Goal: Task Accomplishment & Management: Manage account settings

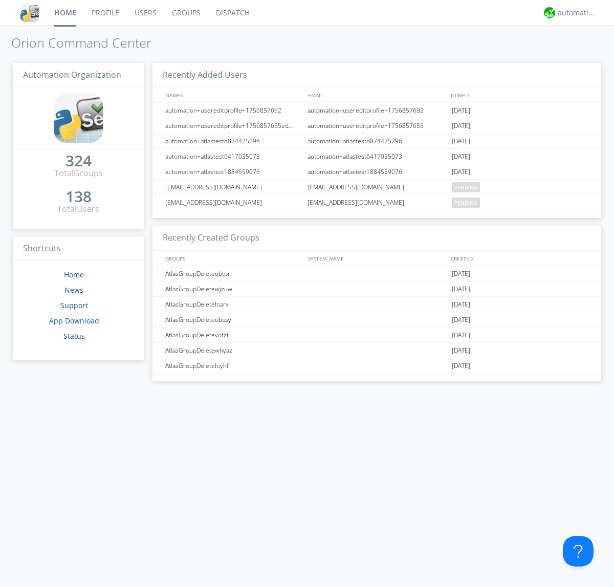
click at [145, 13] on link "Users" at bounding box center [145, 13] width 37 height 26
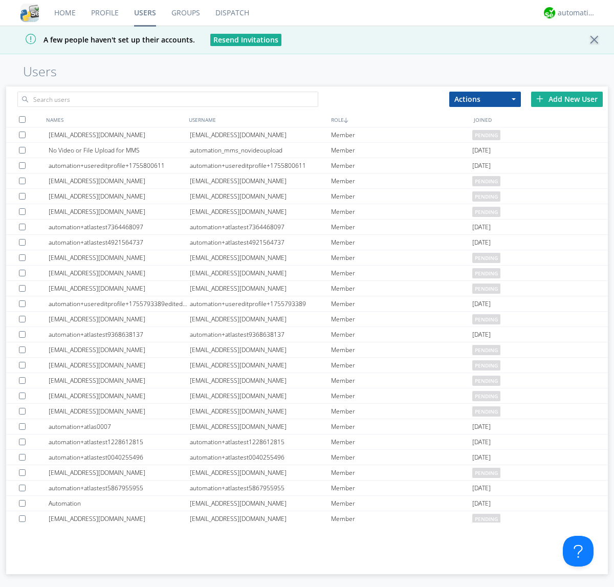
click at [567, 99] on div "Add New User" at bounding box center [567, 99] width 72 height 15
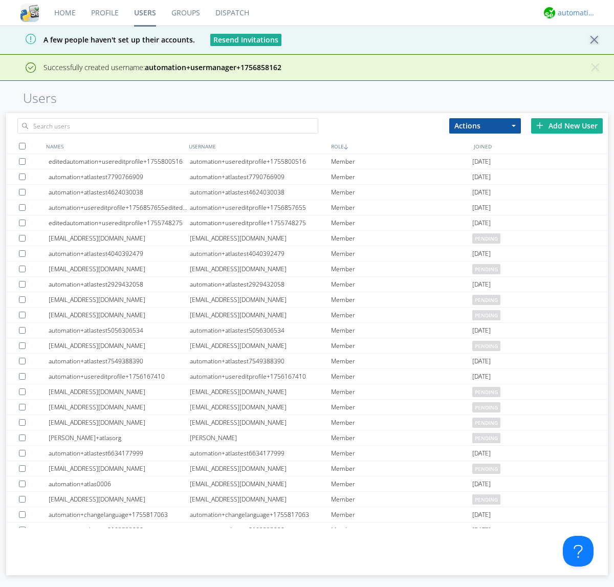
click at [574, 13] on div "automation+atlas" at bounding box center [577, 13] width 38 height 10
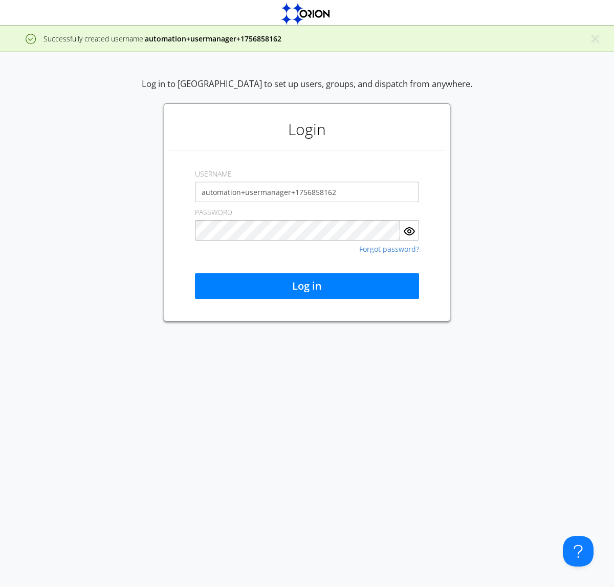
type input "automation+usermanager+1756858162"
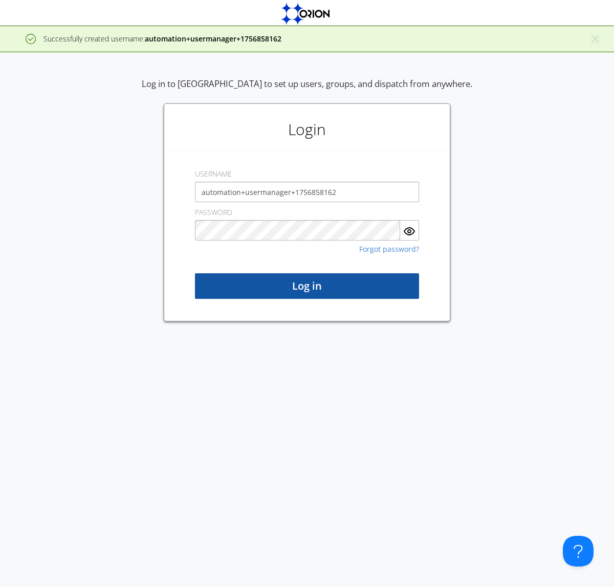
click at [307, 286] on button "Log in" at bounding box center [307, 286] width 224 height 26
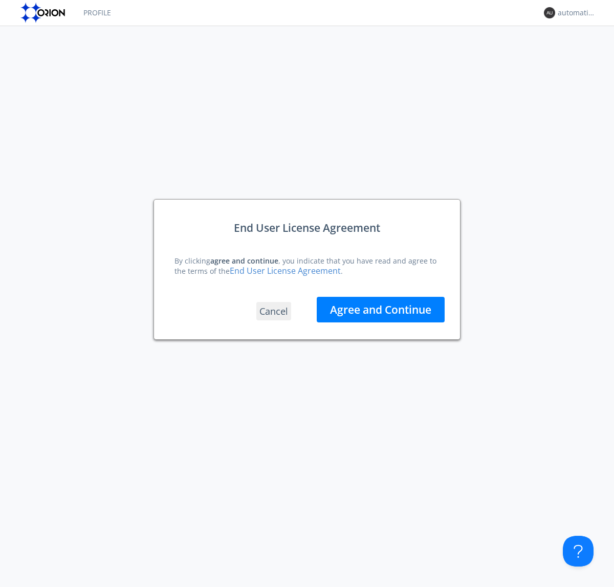
click at [381, 309] on button "Agree and Continue" at bounding box center [381, 310] width 128 height 26
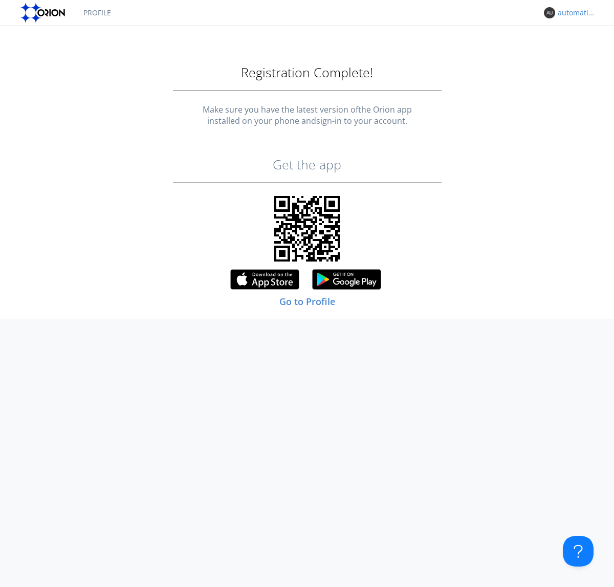
click at [574, 13] on div "automation+usermanager+1756858162" at bounding box center [577, 13] width 38 height 10
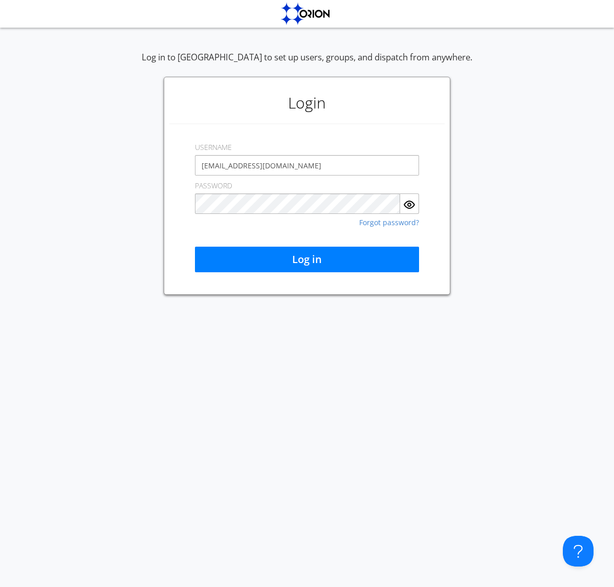
type input "[EMAIL_ADDRESS][DOMAIN_NAME]"
click at [307, 260] on button "Log in" at bounding box center [307, 260] width 224 height 26
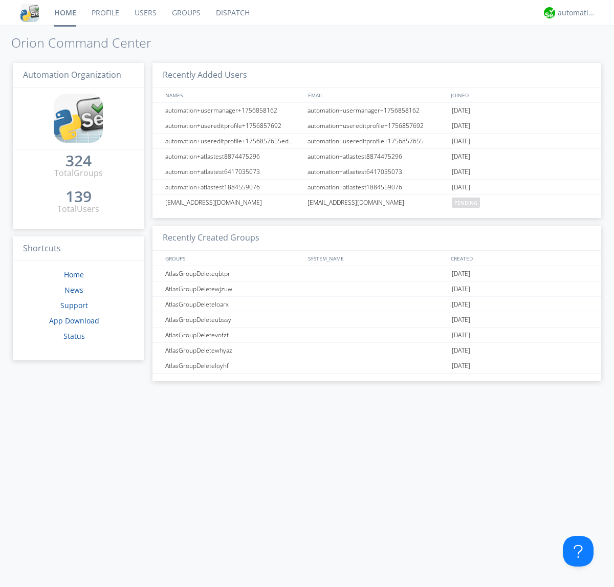
click at [145, 13] on link "Users" at bounding box center [145, 13] width 37 height 26
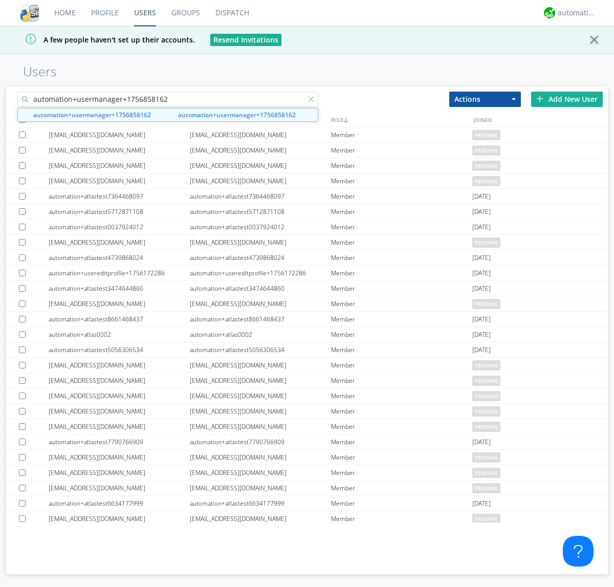
type input "automation+usermanager+1756858162"
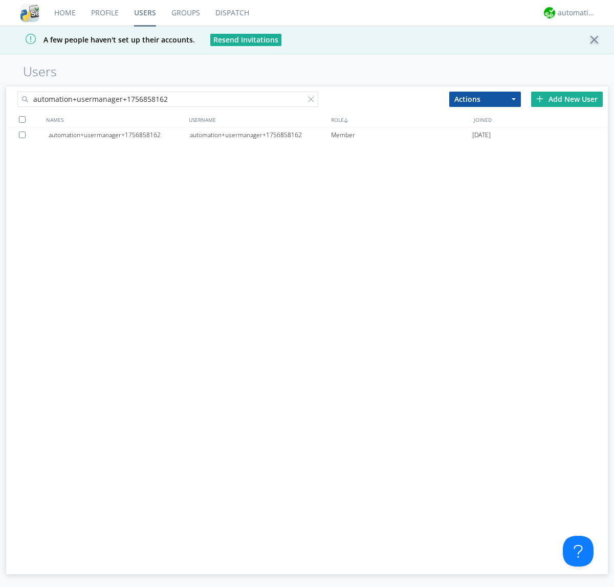
click at [260, 135] on div "automation+usermanager+1756858162" at bounding box center [260, 134] width 141 height 15
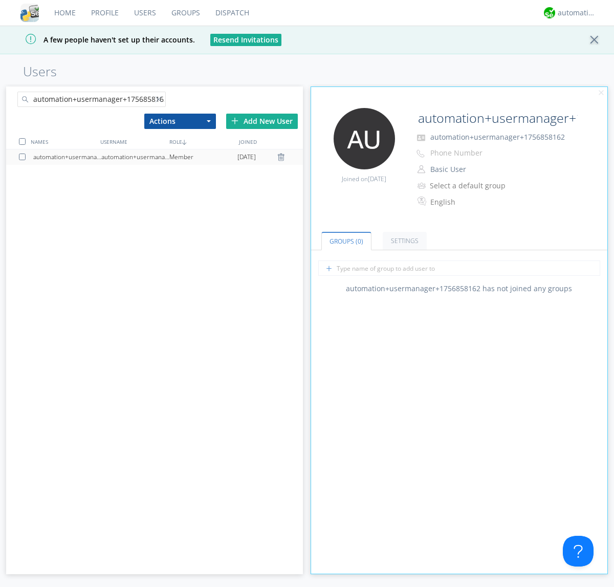
click at [478, 169] on button "Basic User" at bounding box center [478, 169] width 102 height 14
click at [0, 0] on link "Manager" at bounding box center [0, 0] width 0 height 0
click at [574, 13] on div "automation+atlas" at bounding box center [577, 13] width 38 height 10
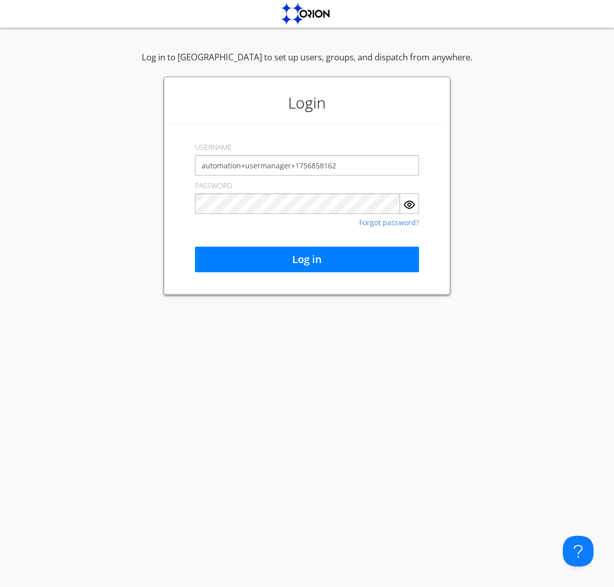
type input "automation+usermanager+1756858162"
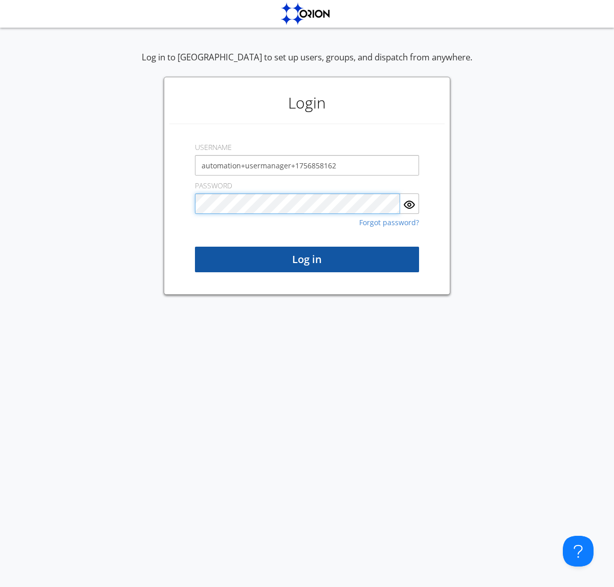
click at [307, 260] on button "Log in" at bounding box center [307, 260] width 224 height 26
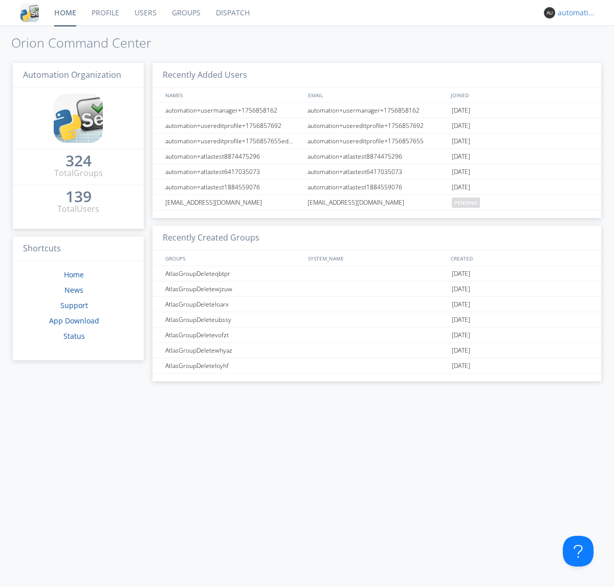
click at [574, 13] on div "automation+usermanager+1756858162" at bounding box center [577, 13] width 38 height 10
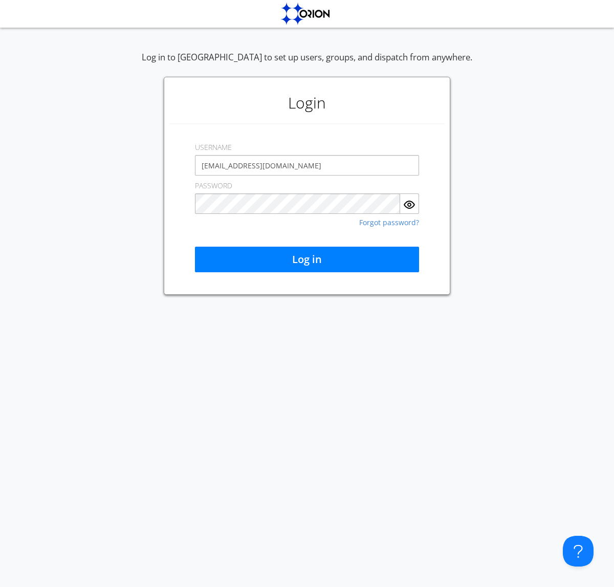
type input "[EMAIL_ADDRESS][DOMAIN_NAME]"
click at [307, 260] on button "Log in" at bounding box center [307, 260] width 224 height 26
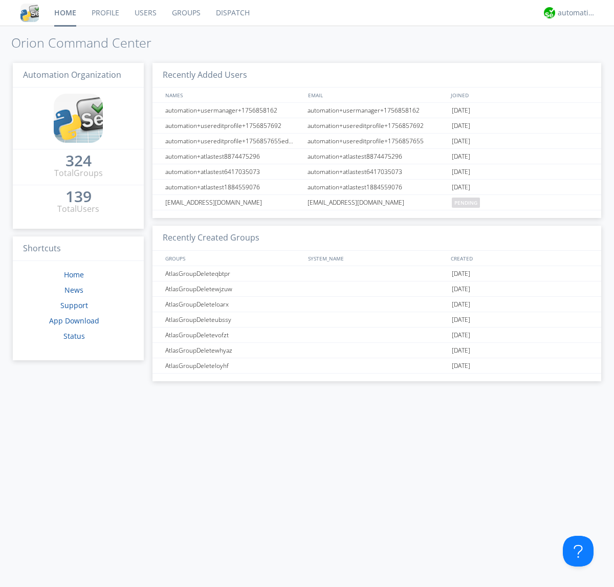
click at [145, 13] on link "Users" at bounding box center [145, 13] width 37 height 26
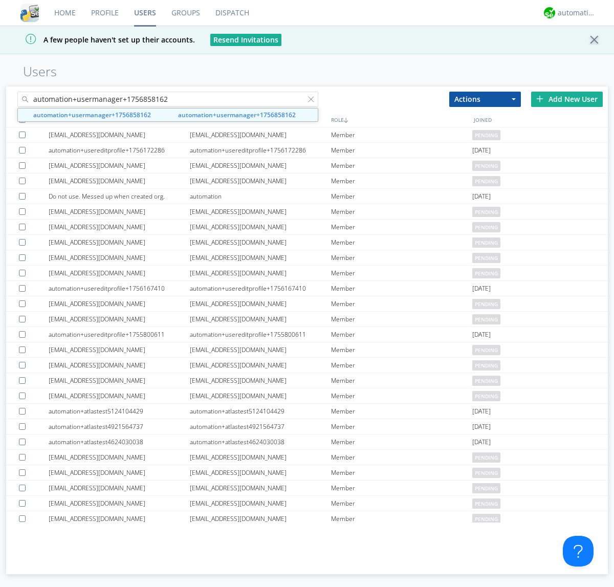
type input "automation+usermanager+1756858162"
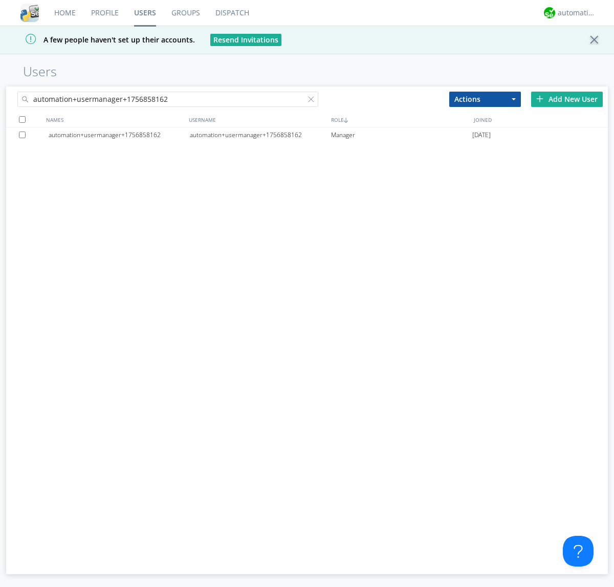
click at [24, 135] on div at bounding box center [24, 135] width 10 height 7
click at [485, 99] on button "Actions" at bounding box center [485, 99] width 72 height 15
click at [485, 130] on link "Delete User" at bounding box center [485, 129] width 71 height 13
